Goal: Task Accomplishment & Management: Use online tool/utility

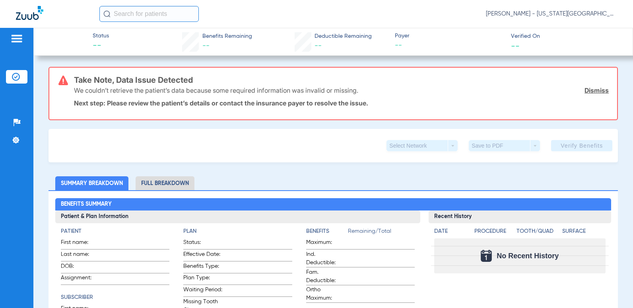
click at [17, 40] on img at bounding box center [16, 39] width 13 height 10
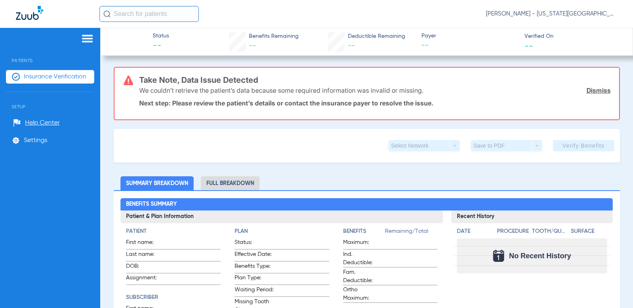
click at [37, 76] on span "Insurance Verification" at bounding box center [55, 77] width 62 height 8
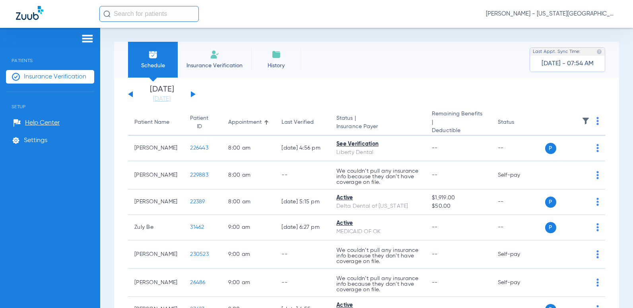
click at [596, 123] on img at bounding box center [597, 121] width 2 height 8
click at [581, 123] on div at bounding box center [316, 154] width 633 height 308
click at [581, 122] on img at bounding box center [585, 121] width 8 height 8
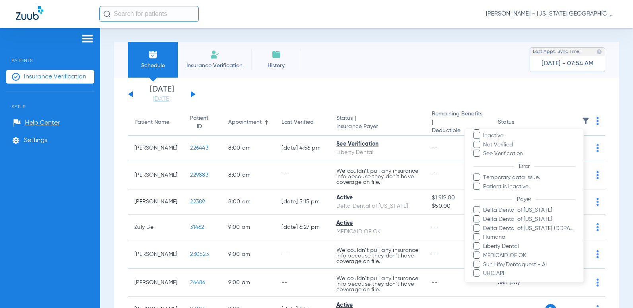
scroll to position [100, 0]
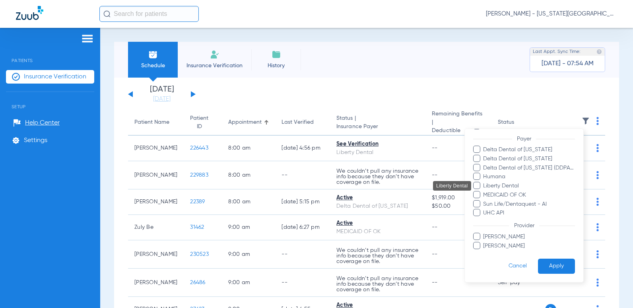
click at [496, 186] on span "Liberty Dental" at bounding box center [528, 186] width 92 height 8
click at [484, 191] on input "Liberty Dental" at bounding box center [484, 191] width 0 height 0
click at [498, 195] on span "MEDICAID OF OK" at bounding box center [528, 194] width 92 height 8
click at [484, 200] on input "MEDICAID OF OK" at bounding box center [484, 200] width 0 height 0
click at [499, 203] on span "Sun Life/Dentaquest - AI" at bounding box center [528, 203] width 92 height 8
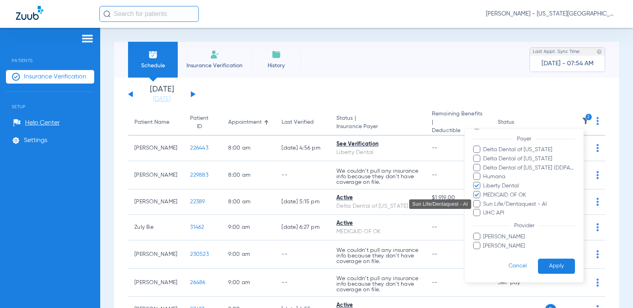
click at [484, 209] on input "Sun Life/Dentaquest - AI" at bounding box center [484, 209] width 0 height 0
click at [550, 263] on button "Apply" at bounding box center [556, 265] width 37 height 15
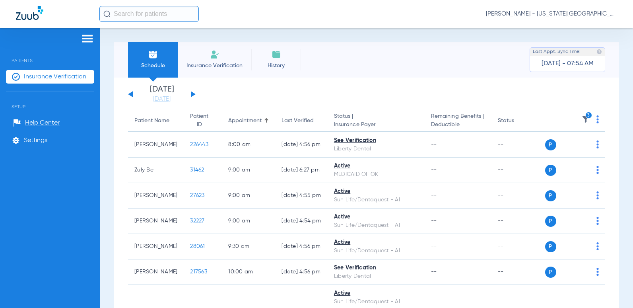
click at [593, 121] on th "3" at bounding box center [575, 121] width 60 height 22
click at [596, 120] on img at bounding box center [597, 119] width 2 height 8
click at [557, 153] on span "Verify All" at bounding box center [562, 151] width 48 height 6
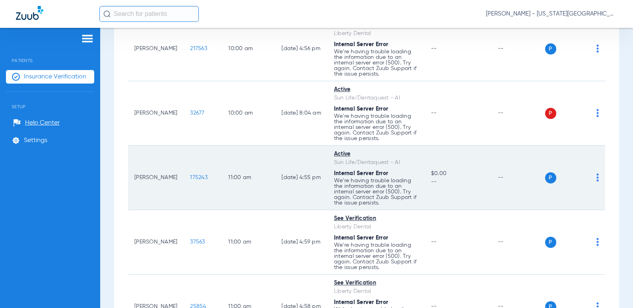
scroll to position [397, 0]
